Goal: Transaction & Acquisition: Obtain resource

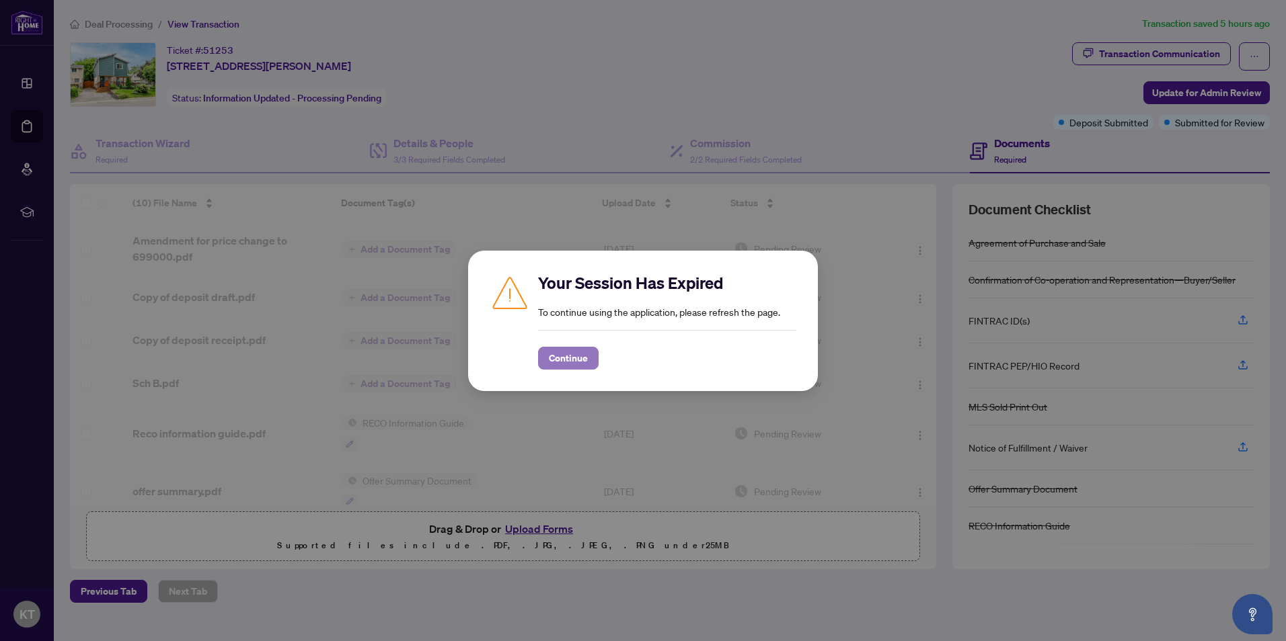
click at [567, 358] on span "Continue" at bounding box center [568, 359] width 39 height 22
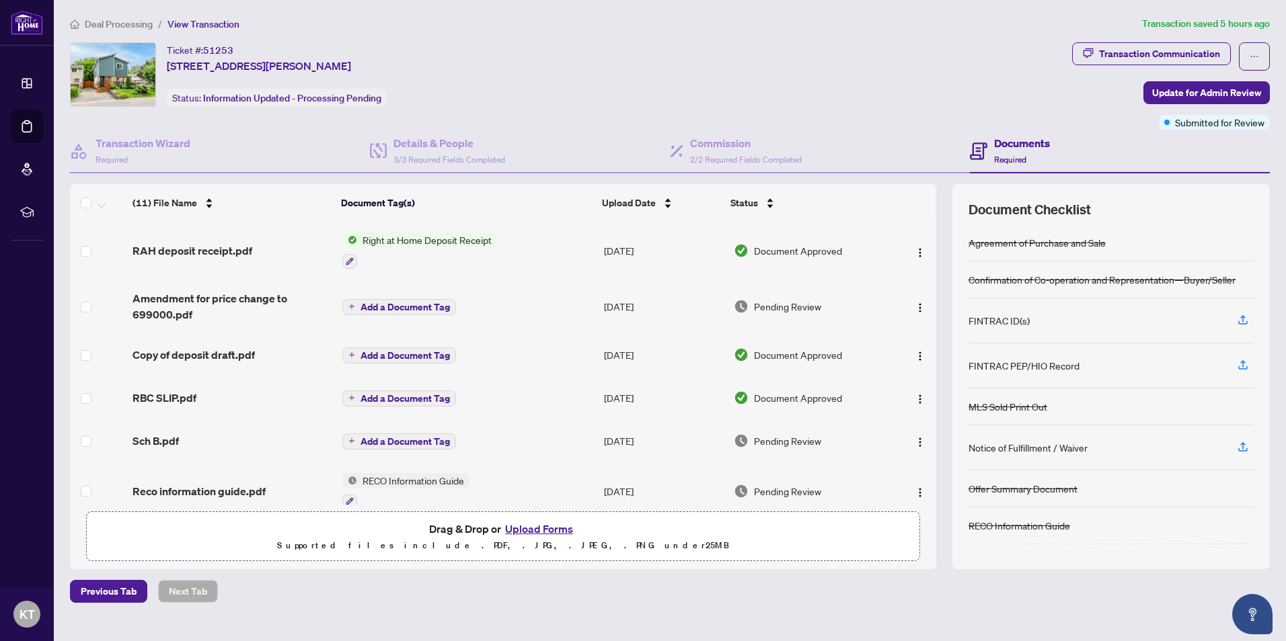
click at [433, 239] on span "Right at Home Deposit Receipt" at bounding box center [427, 240] width 140 height 15
click at [917, 250] on img "button" at bounding box center [919, 252] width 11 height 11
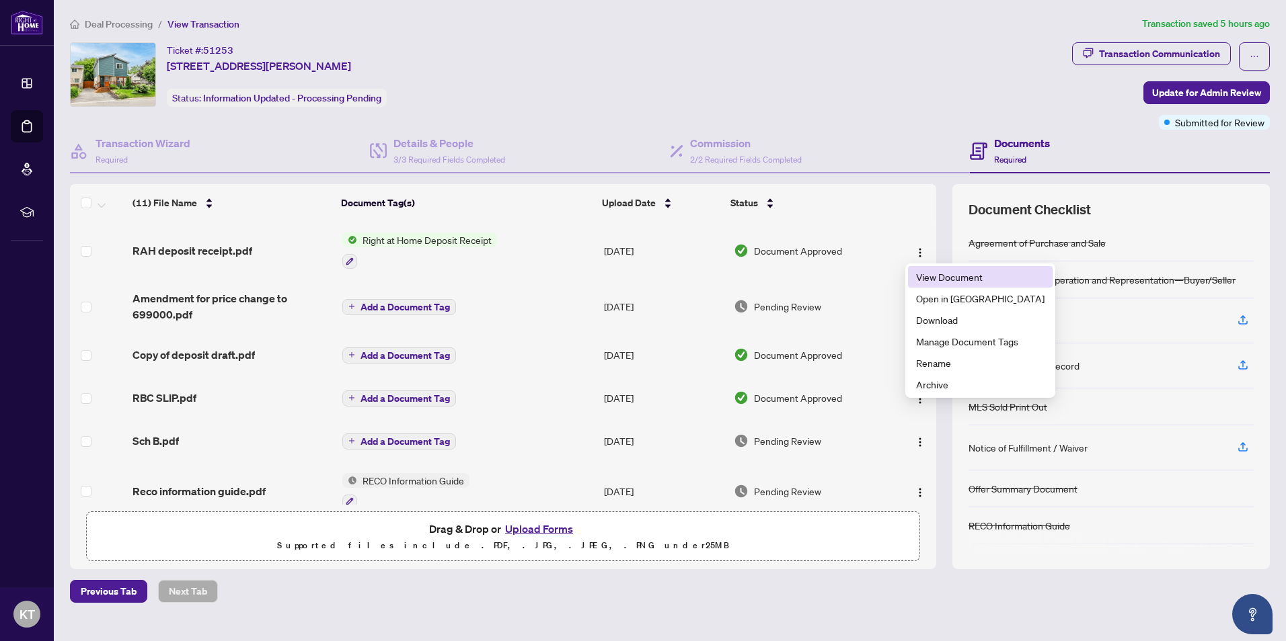
click at [937, 279] on span "View Document" at bounding box center [980, 277] width 128 height 15
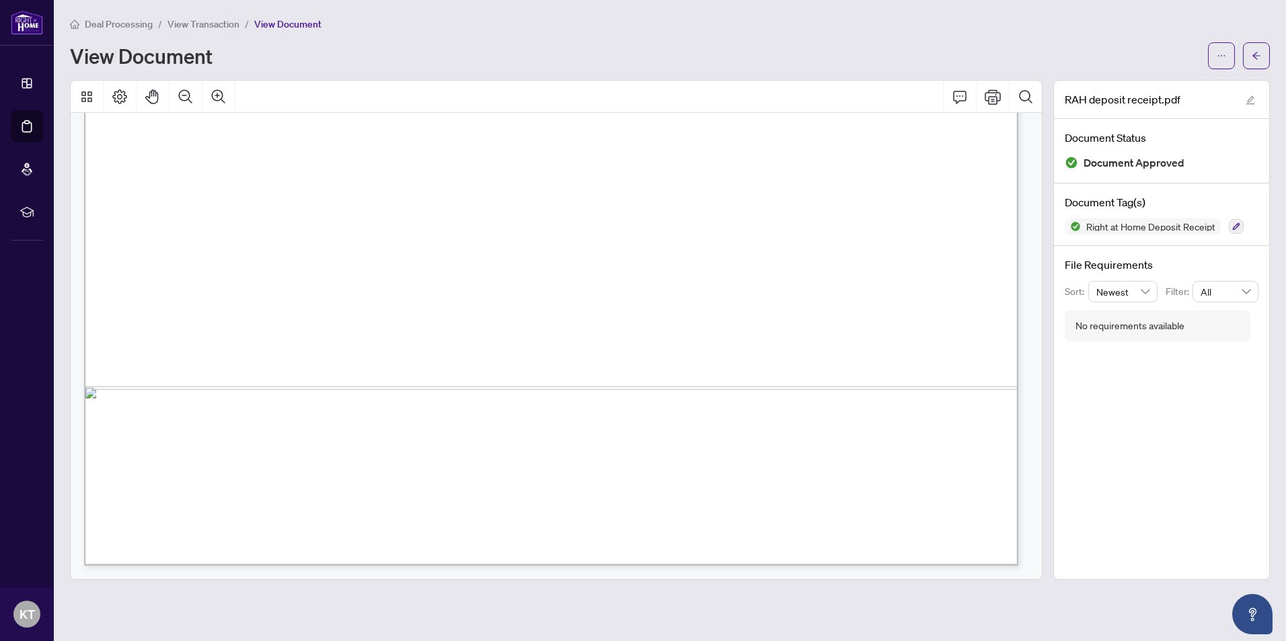
scroll to position [149, 0]
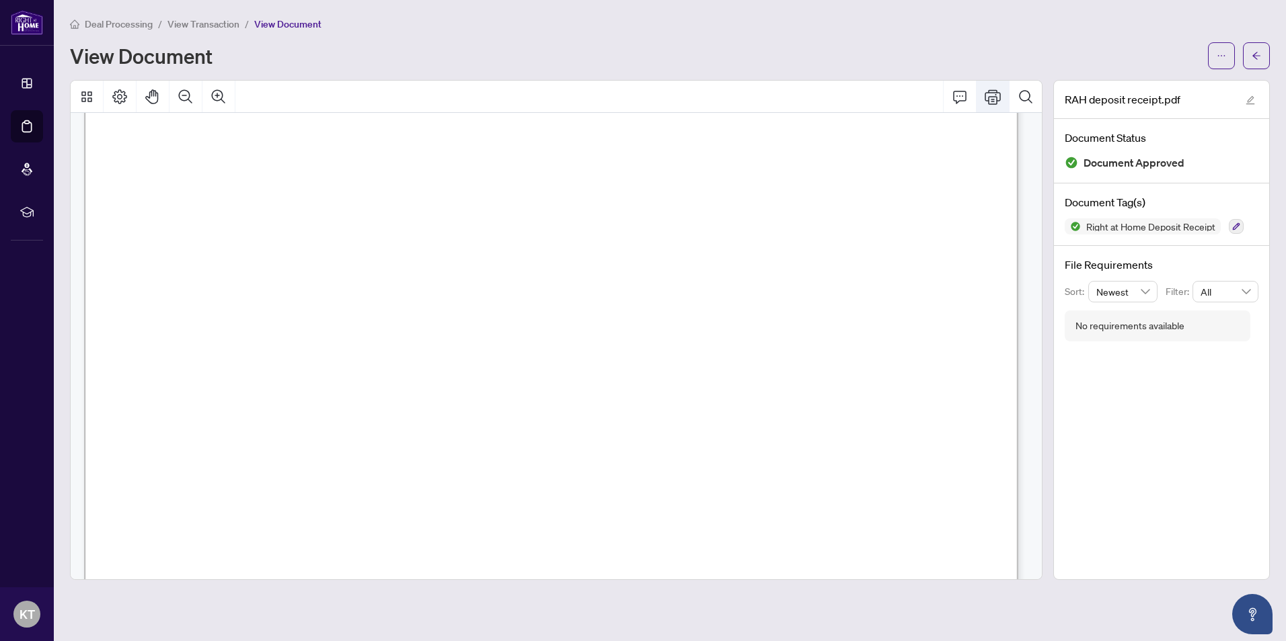
click at [999, 95] on icon "Print" at bounding box center [992, 97] width 16 height 16
drag, startPoint x: 308, startPoint y: 286, endPoint x: 104, endPoint y: 274, distance: 204.1
click at [1217, 54] on icon "ellipsis" at bounding box center [1220, 55] width 9 height 9
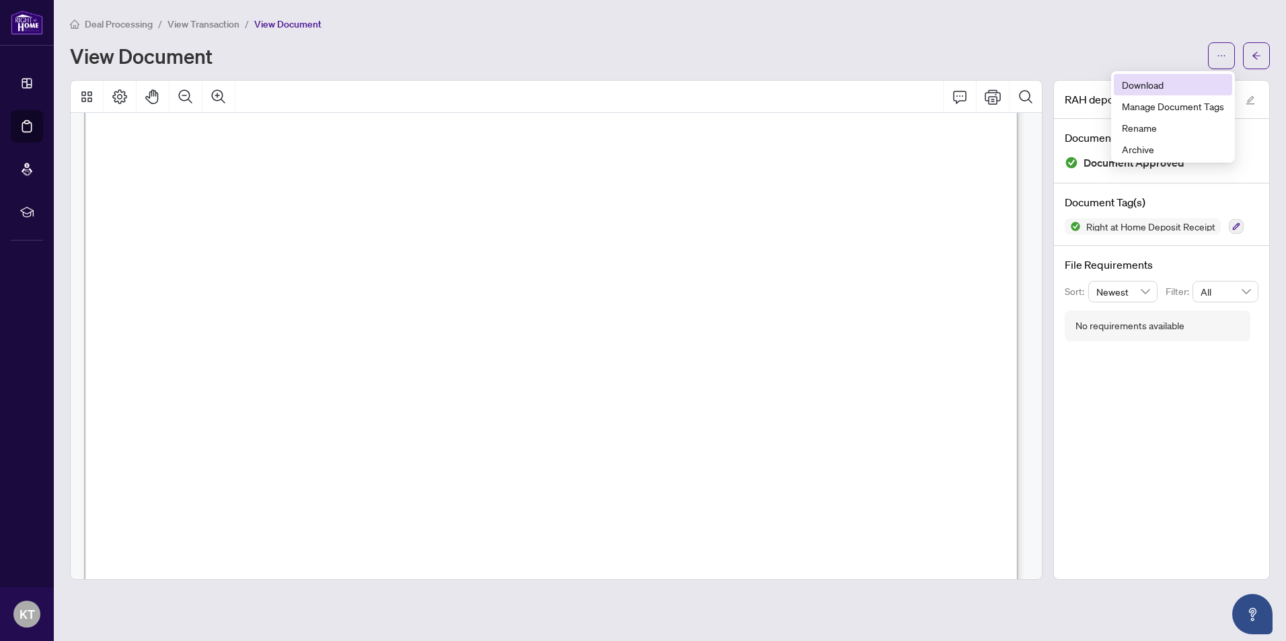
click at [1148, 81] on span "Download" at bounding box center [1173, 84] width 102 height 15
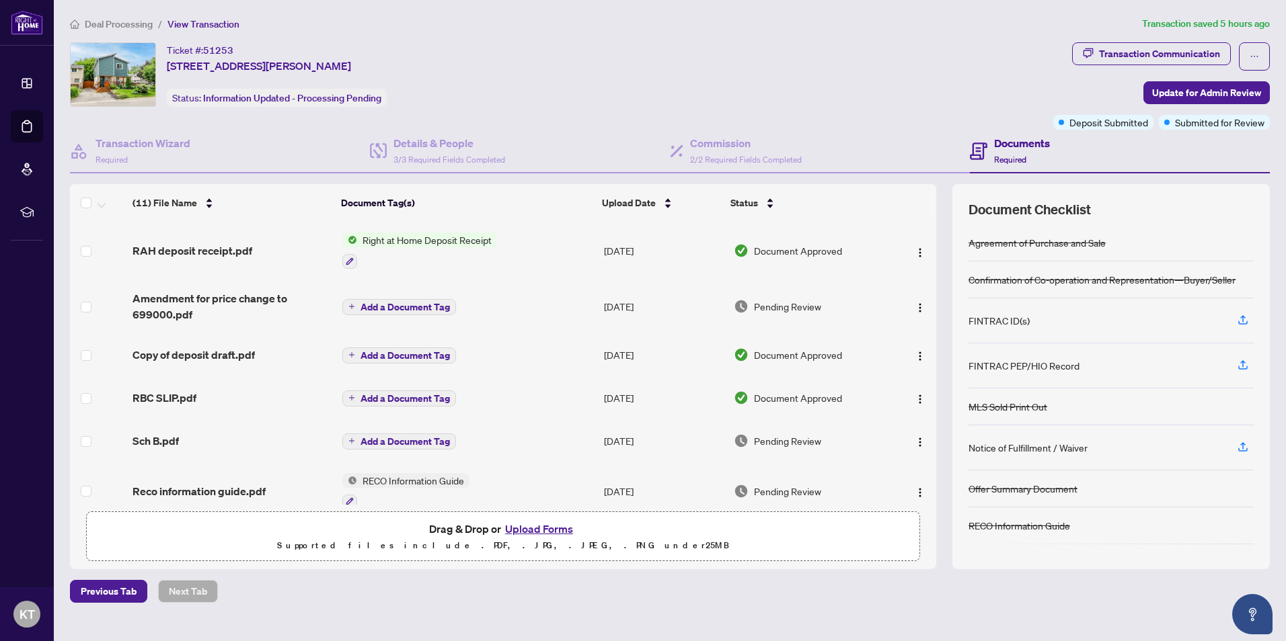
scroll to position [245, 0]
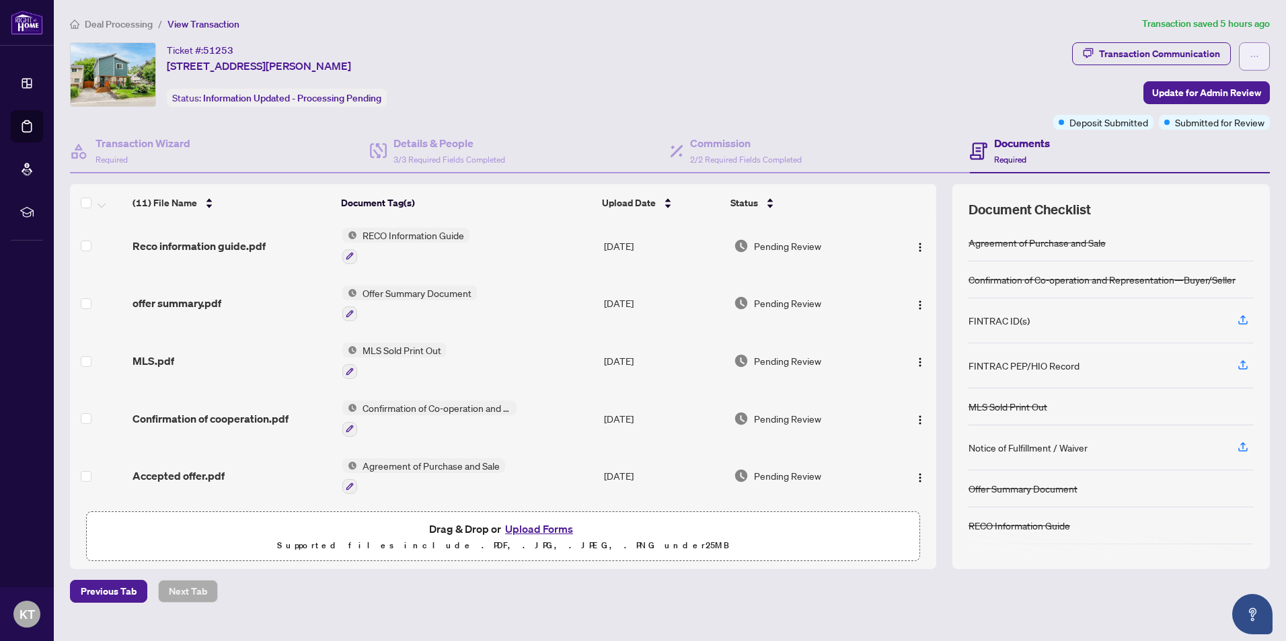
click at [1261, 55] on button "button" at bounding box center [1253, 56] width 31 height 28
click at [850, 77] on div "Ticket #: 51253 [STREET_ADDRESS][PERSON_NAME] Status: Information Updated - Pro…" at bounding box center [559, 74] width 978 height 65
